Goal: Check status: Check status

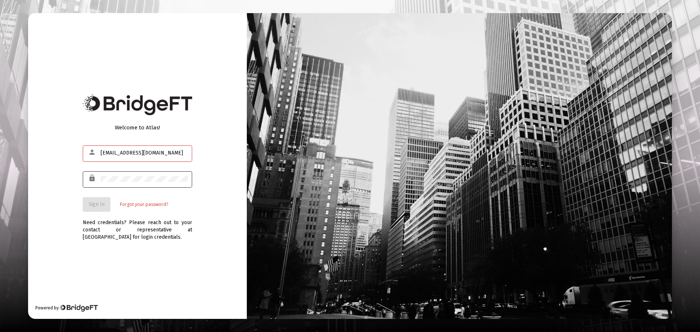
type input "[EMAIL_ADDRESS][DOMAIN_NAME]"
click at [89, 204] on span "Sign In" at bounding box center [97, 204] width 16 height 6
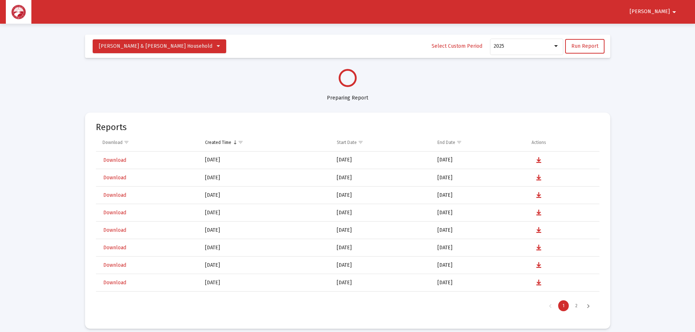
select select "View all"
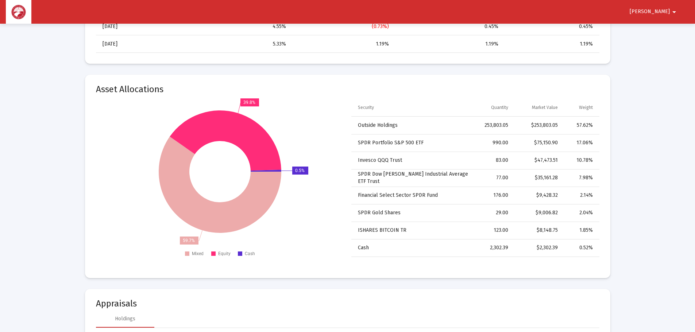
scroll to position [839, 0]
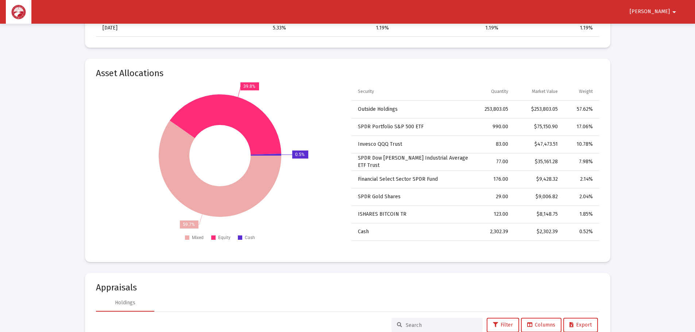
drag, startPoint x: 539, startPoint y: 232, endPoint x: 615, endPoint y: 248, distance: 77.4
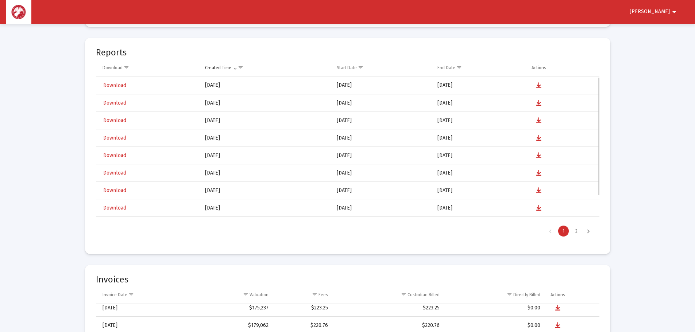
scroll to position [31, 0]
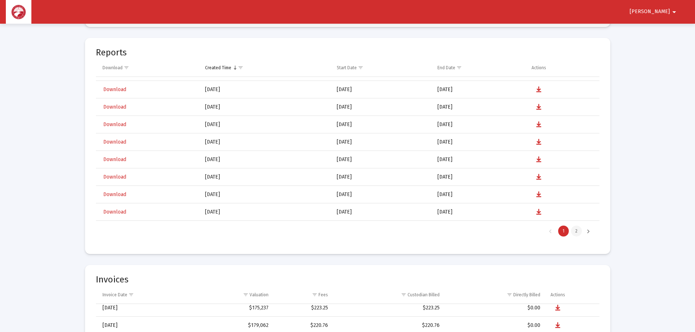
click at [578, 233] on div "2" at bounding box center [576, 231] width 11 height 11
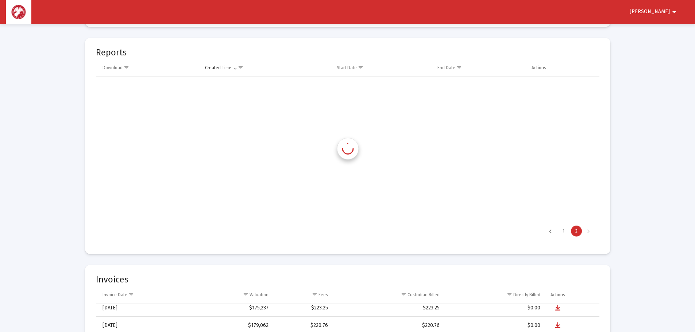
scroll to position [0, 0]
click at [562, 231] on div "1" at bounding box center [563, 231] width 11 height 11
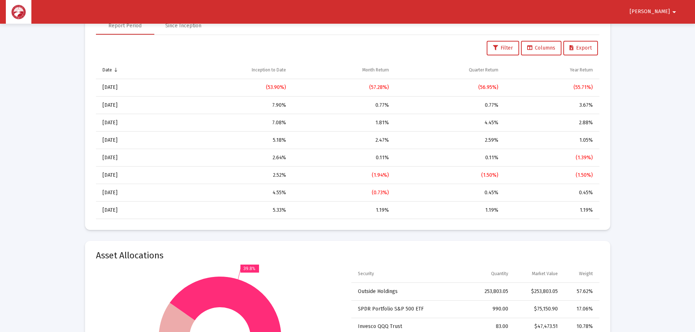
scroll to position [620, 0]
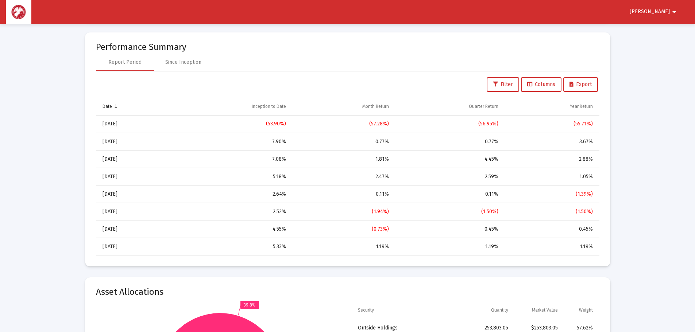
click at [277, 123] on div "(53.90%)" at bounding box center [231, 123] width 110 height 7
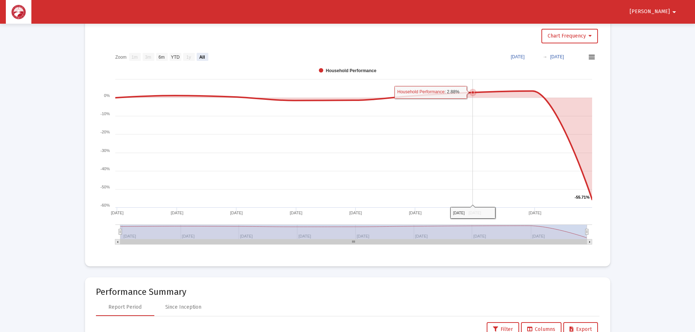
scroll to position [365, 0]
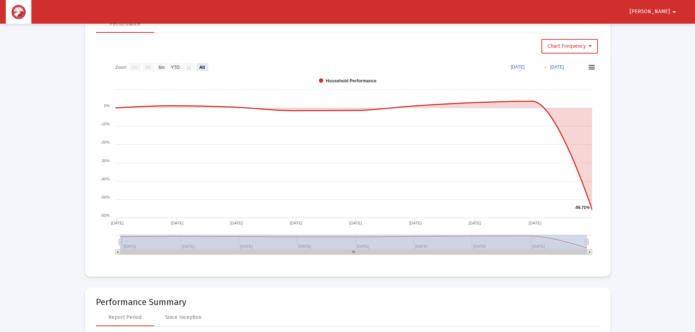
click at [672, 11] on mat-icon "arrow_drop_down" at bounding box center [673, 12] width 9 height 15
click at [663, 30] on button "Logout" at bounding box center [666, 31] width 41 height 18
